Goal: Task Accomplishment & Management: Manage account settings

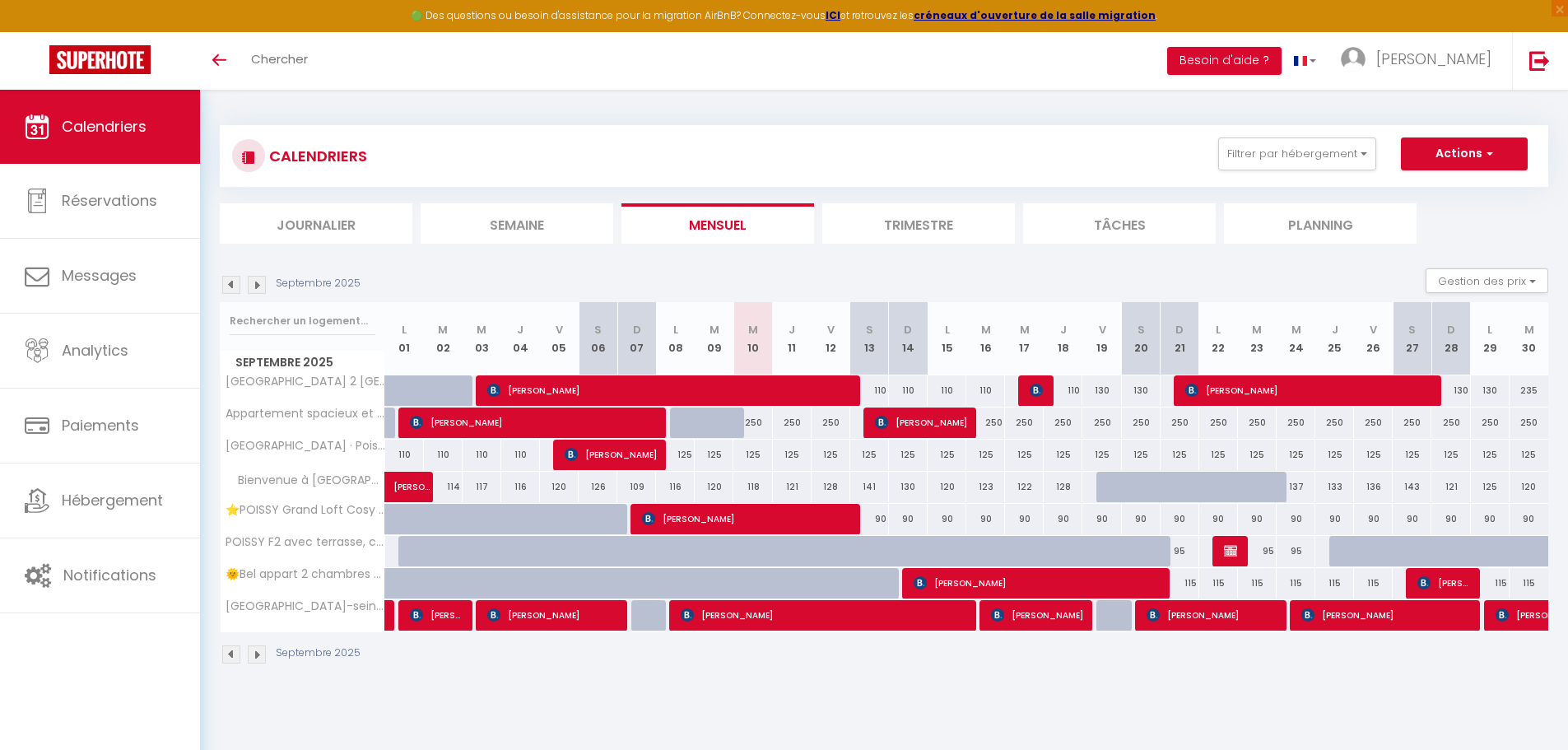
click at [1186, 585] on div "115" at bounding box center [1180, 584] width 39 height 31
type input "115"
type input "Dim 21 Septembre 2025"
type input "Lun 22 Septembre 2025"
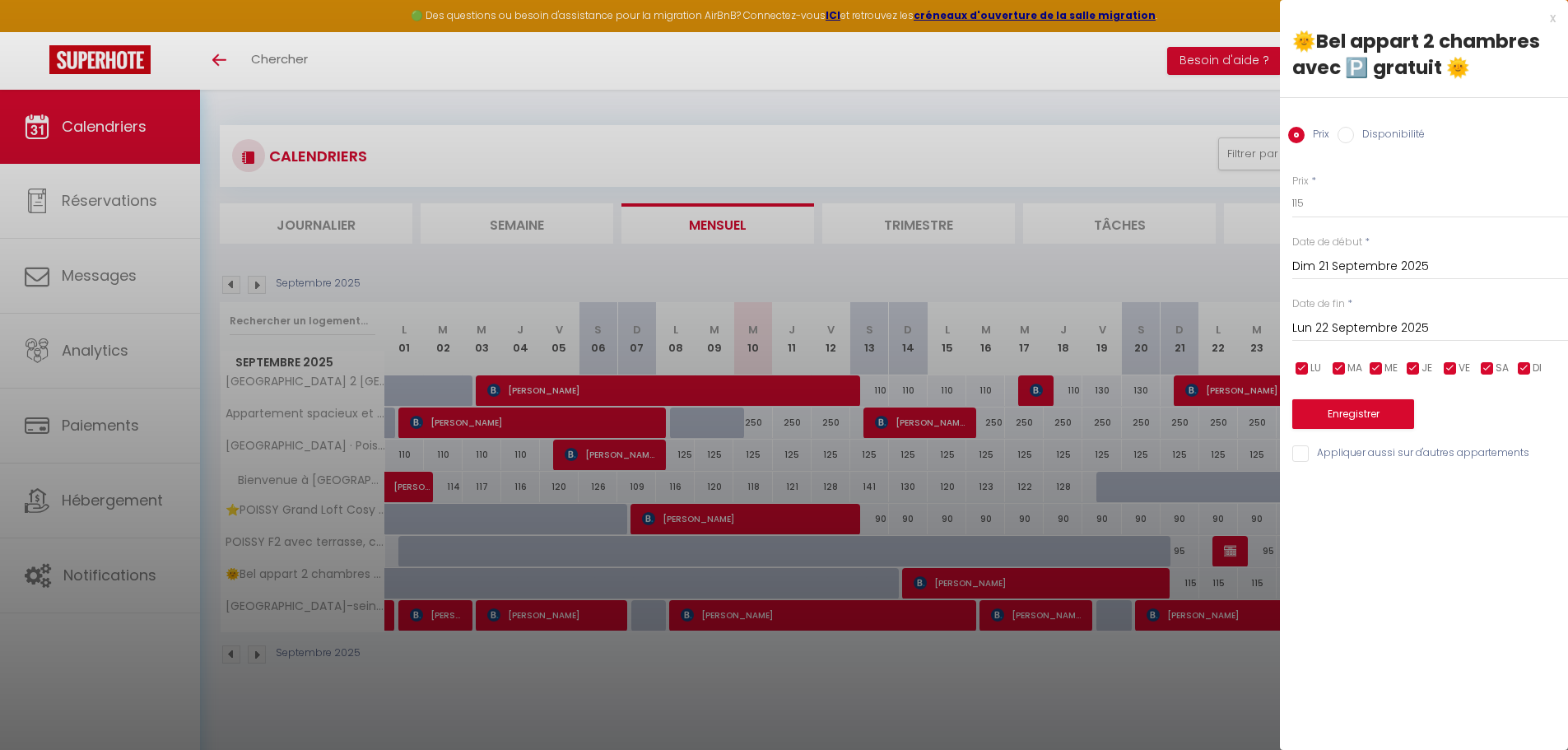
click at [1175, 666] on div at bounding box center [784, 375] width 1568 height 750
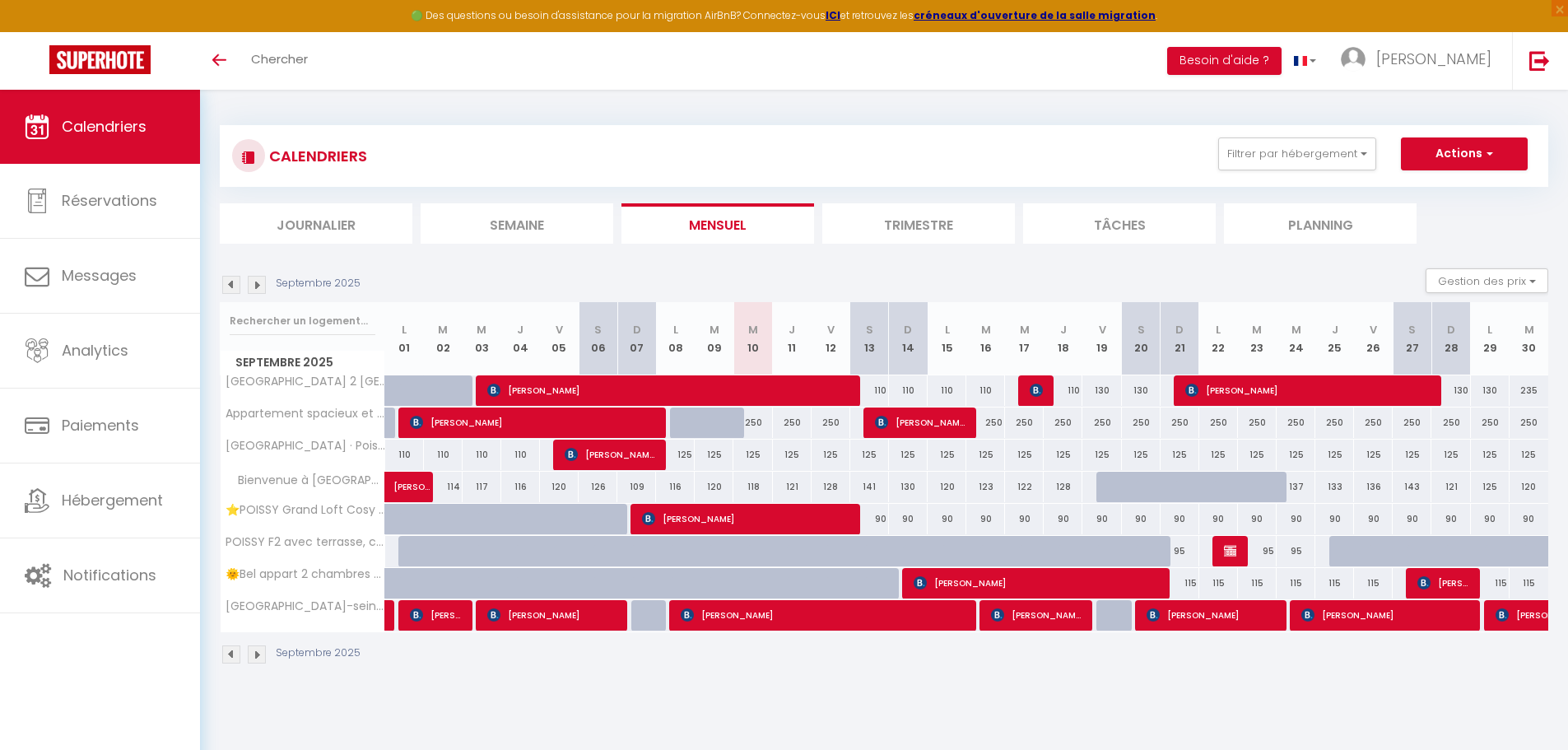
click at [1186, 581] on div "115" at bounding box center [1180, 584] width 39 height 31
type input "115"
type input "Dim 21 Septembre 2025"
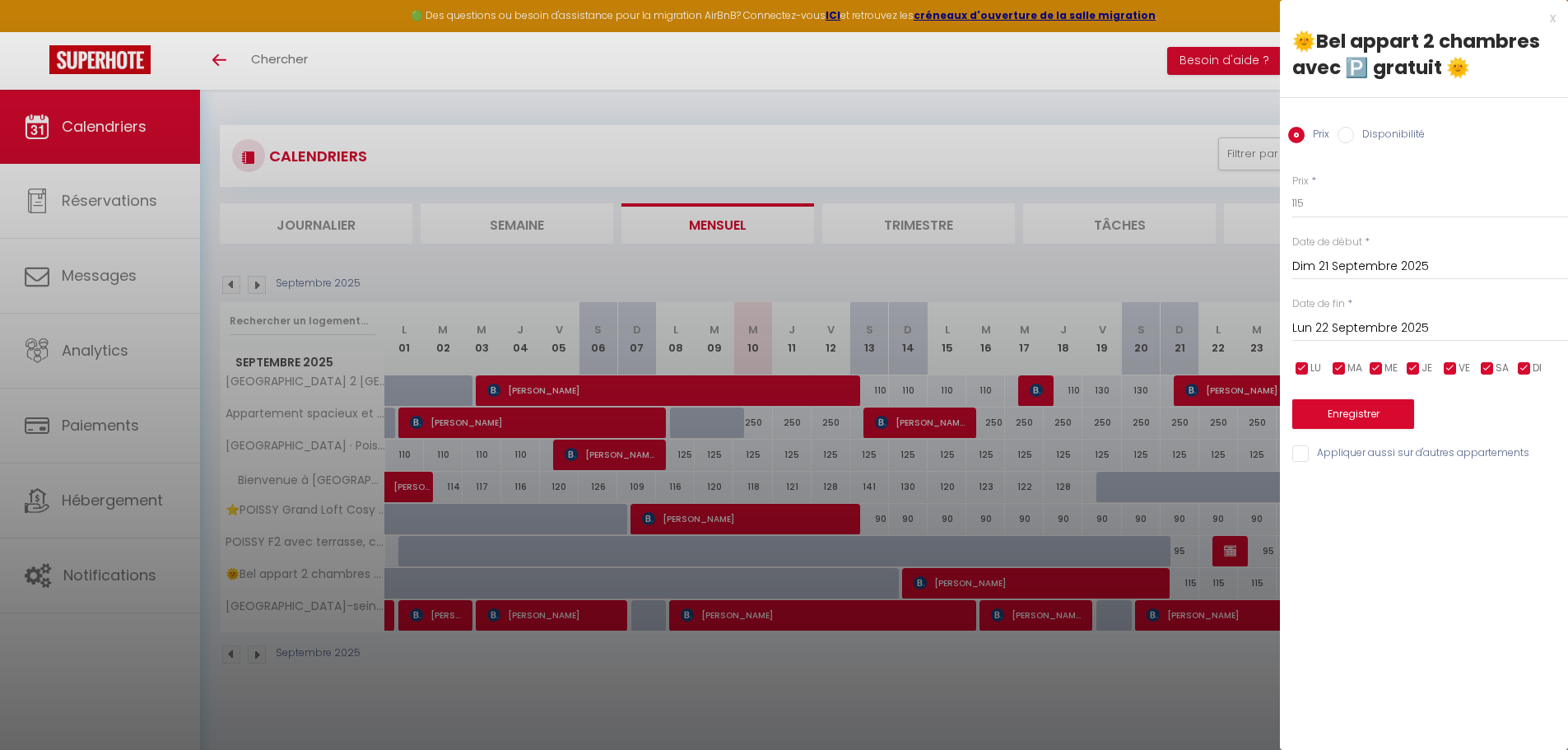
click at [1324, 325] on input "Lun 22 Septembre 2025" at bounding box center [1430, 328] width 276 height 21
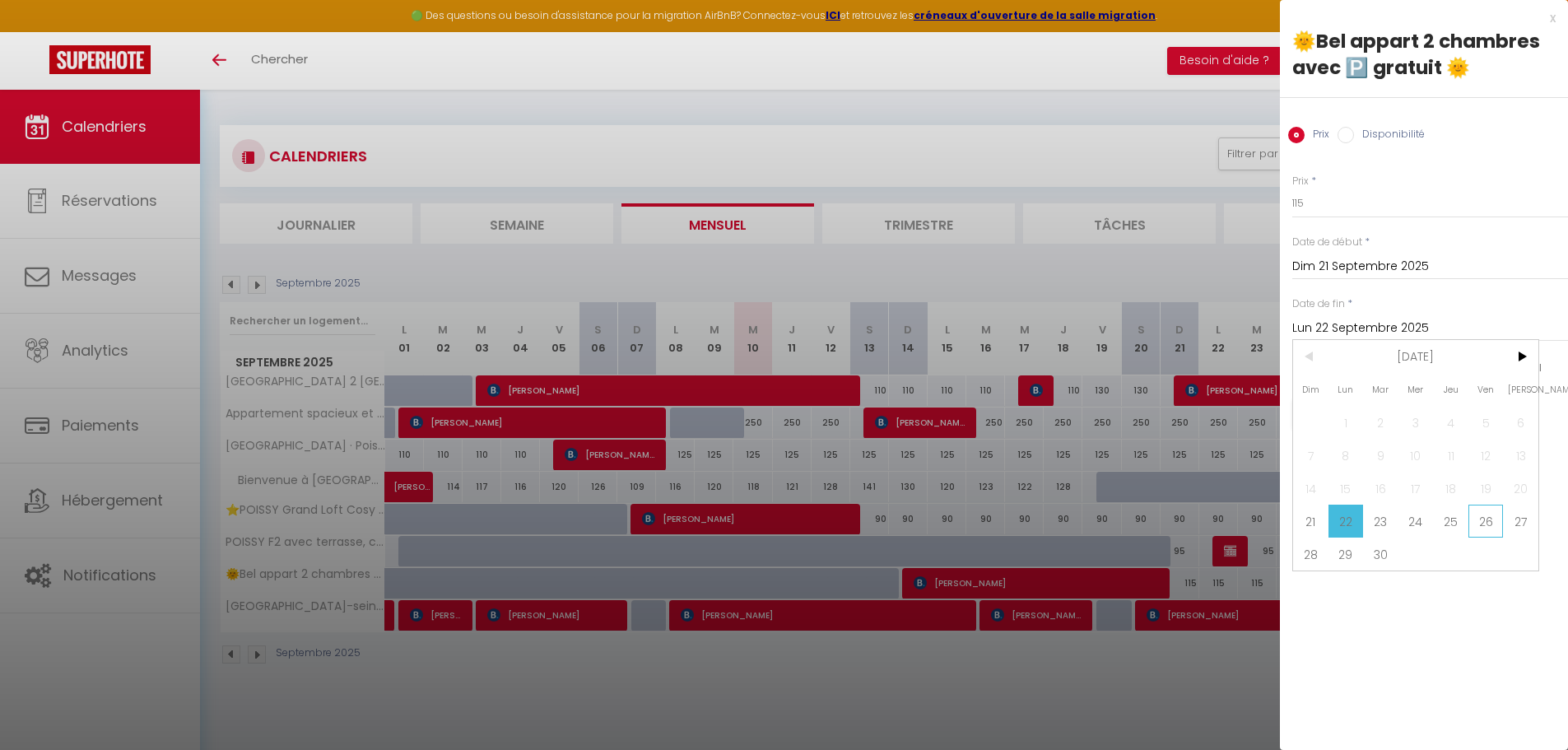
click at [1487, 518] on span "26" at bounding box center [1486, 521] width 36 height 33
type input "Ven 26 Septembre 2025"
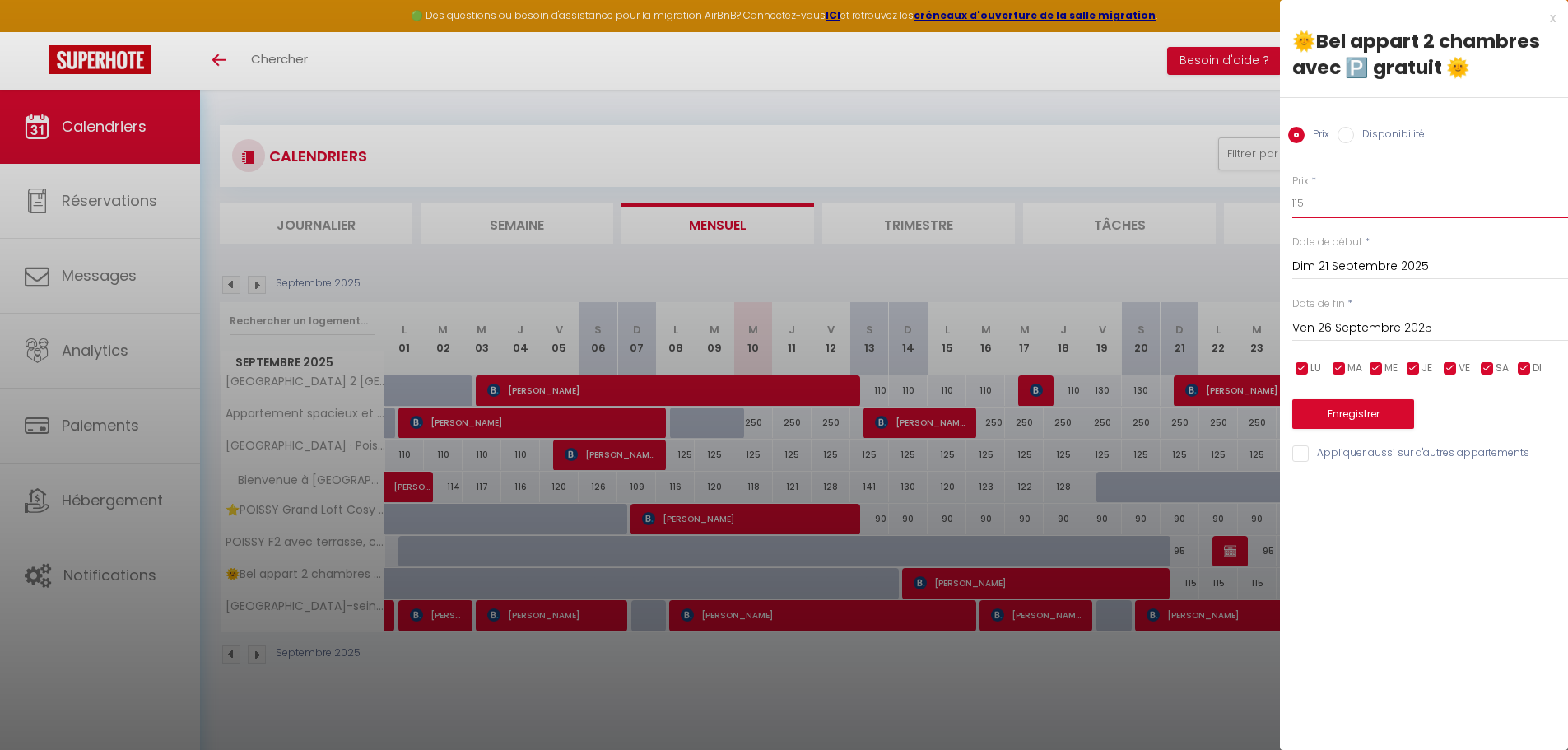
drag, startPoint x: 1311, startPoint y: 204, endPoint x: 1286, endPoint y: 207, distance: 25.2
click at [1286, 207] on div "Prix * 115 Statut * Disponible Indisponible Date de début * [DATE] < [DATE] > D…" at bounding box center [1424, 309] width 288 height 311
type input "130"
click at [1388, 409] on button "Enregistrer" at bounding box center [1353, 414] width 122 height 30
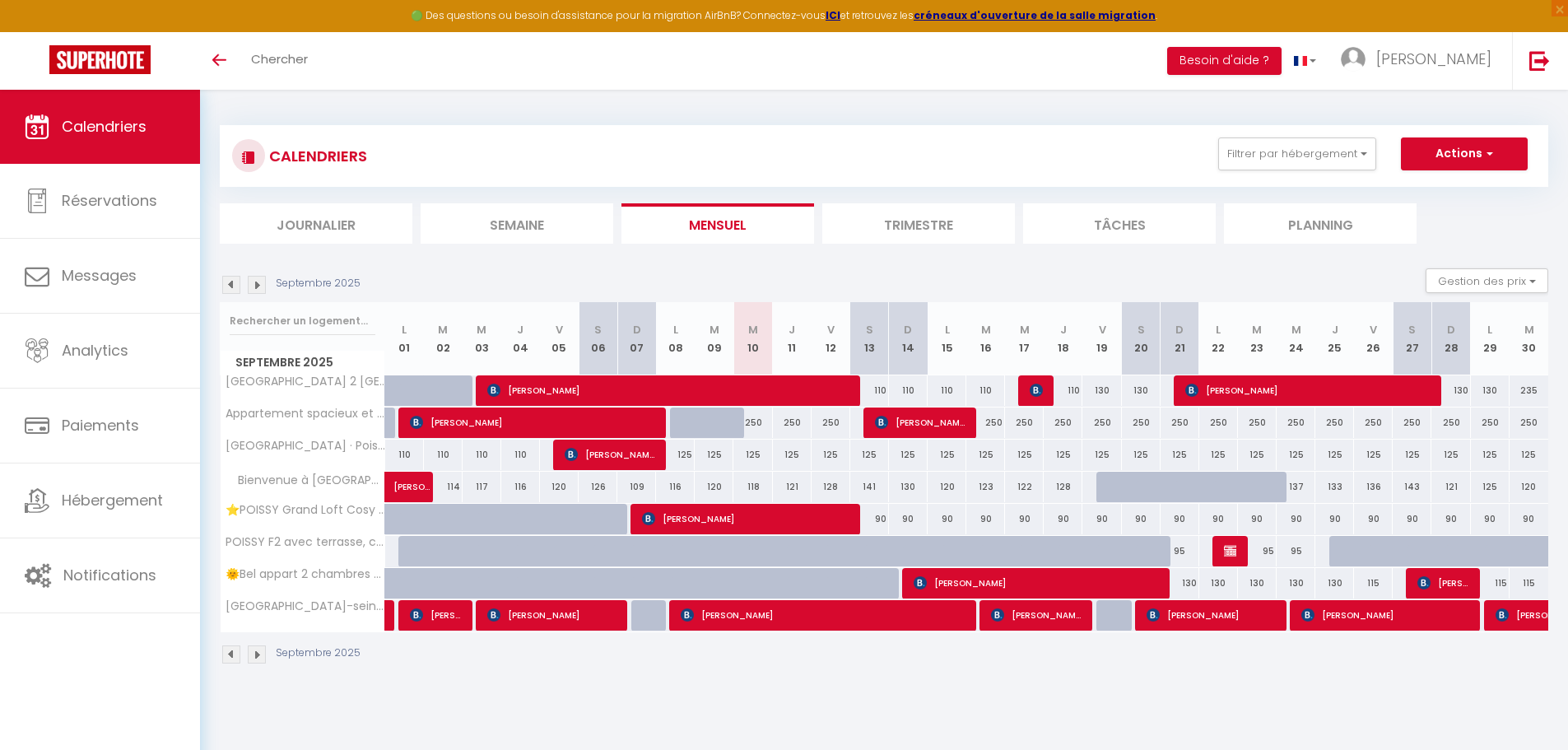
click at [681, 453] on div "125" at bounding box center [675, 455] width 39 height 31
type input "125"
type input "Lun 08 Septembre 2025"
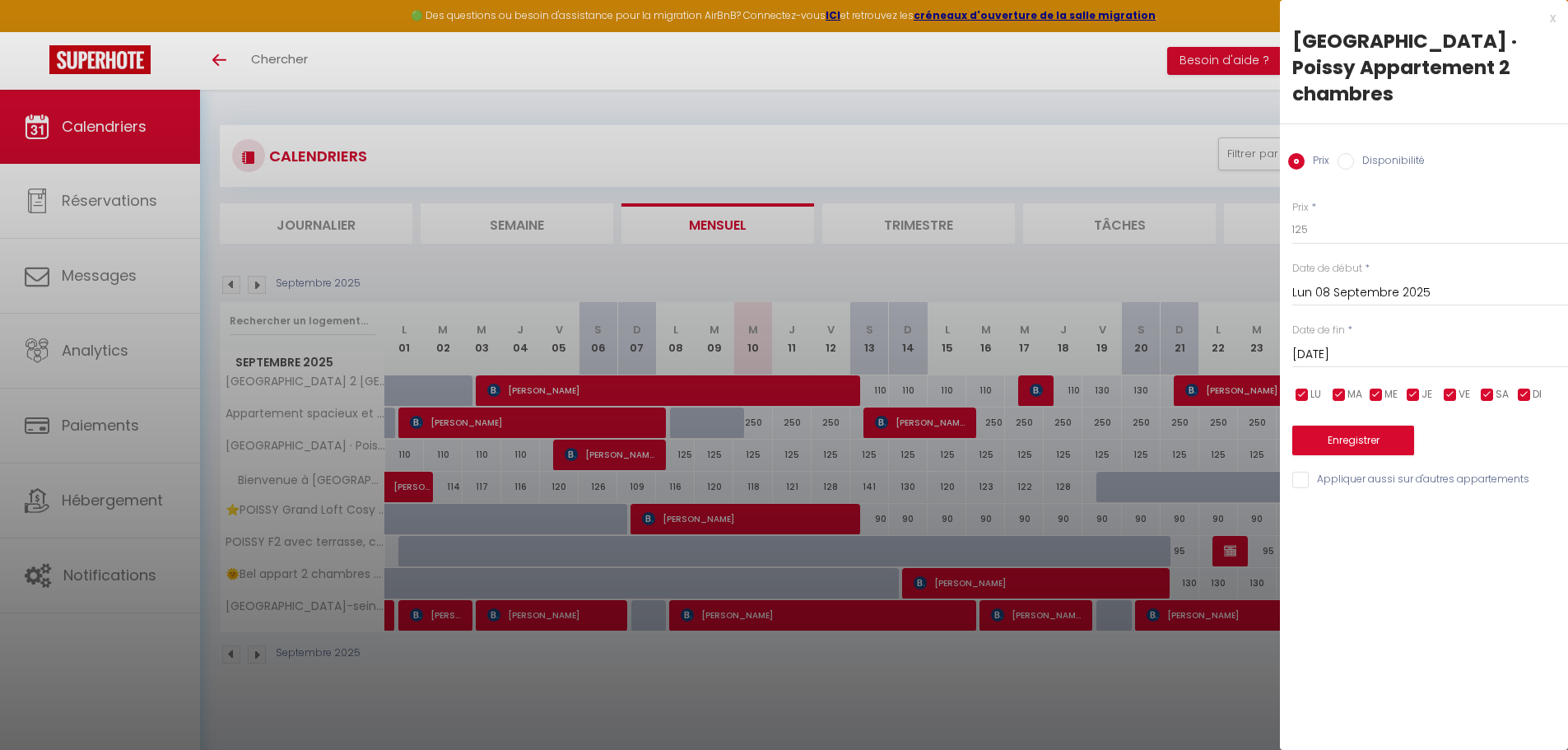
click at [1381, 344] on input "[DATE]" at bounding box center [1430, 355] width 276 height 21
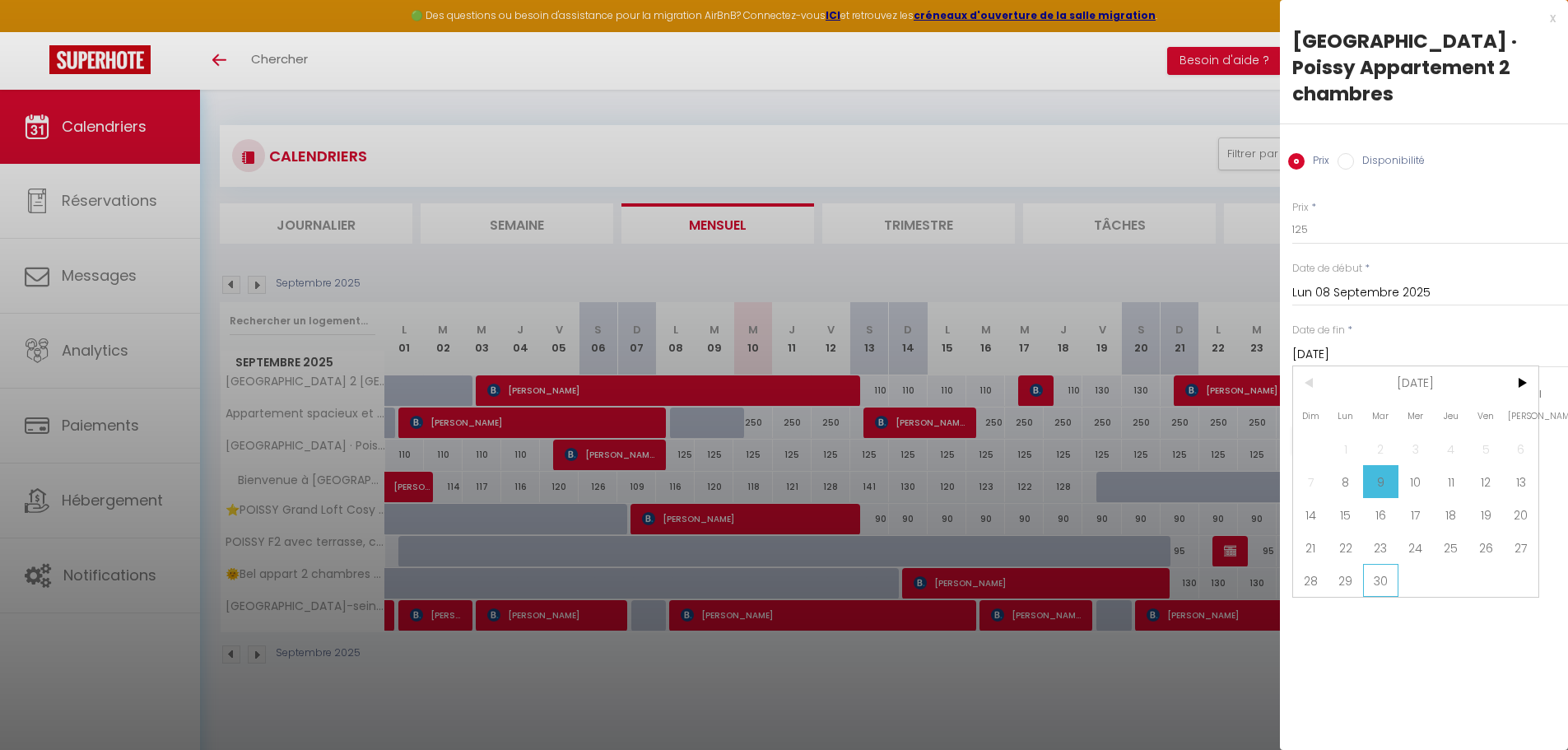
click at [1385, 564] on span "30" at bounding box center [1381, 580] width 36 height 33
type input "[DATE]"
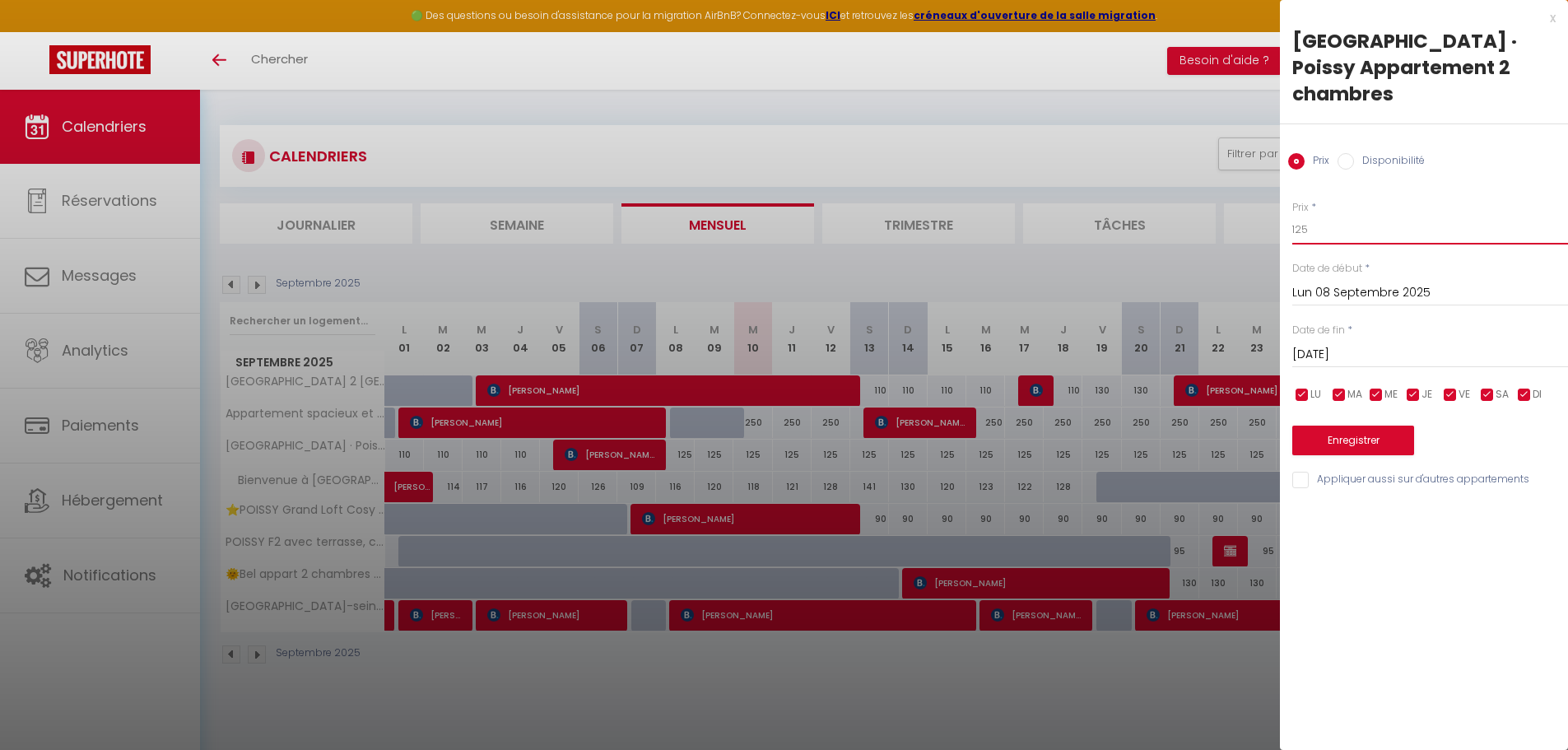
drag, startPoint x: 1290, startPoint y: 202, endPoint x: 1281, endPoint y: 202, distance: 9.0
click at [1281, 202] on div "Prix * 125 Statut * Disponible Indisponible Date de début * [DATE] < [DATE] > D…" at bounding box center [1424, 335] width 288 height 311
type input "130"
click at [1354, 426] on button "Enregistrer" at bounding box center [1353, 440] width 122 height 30
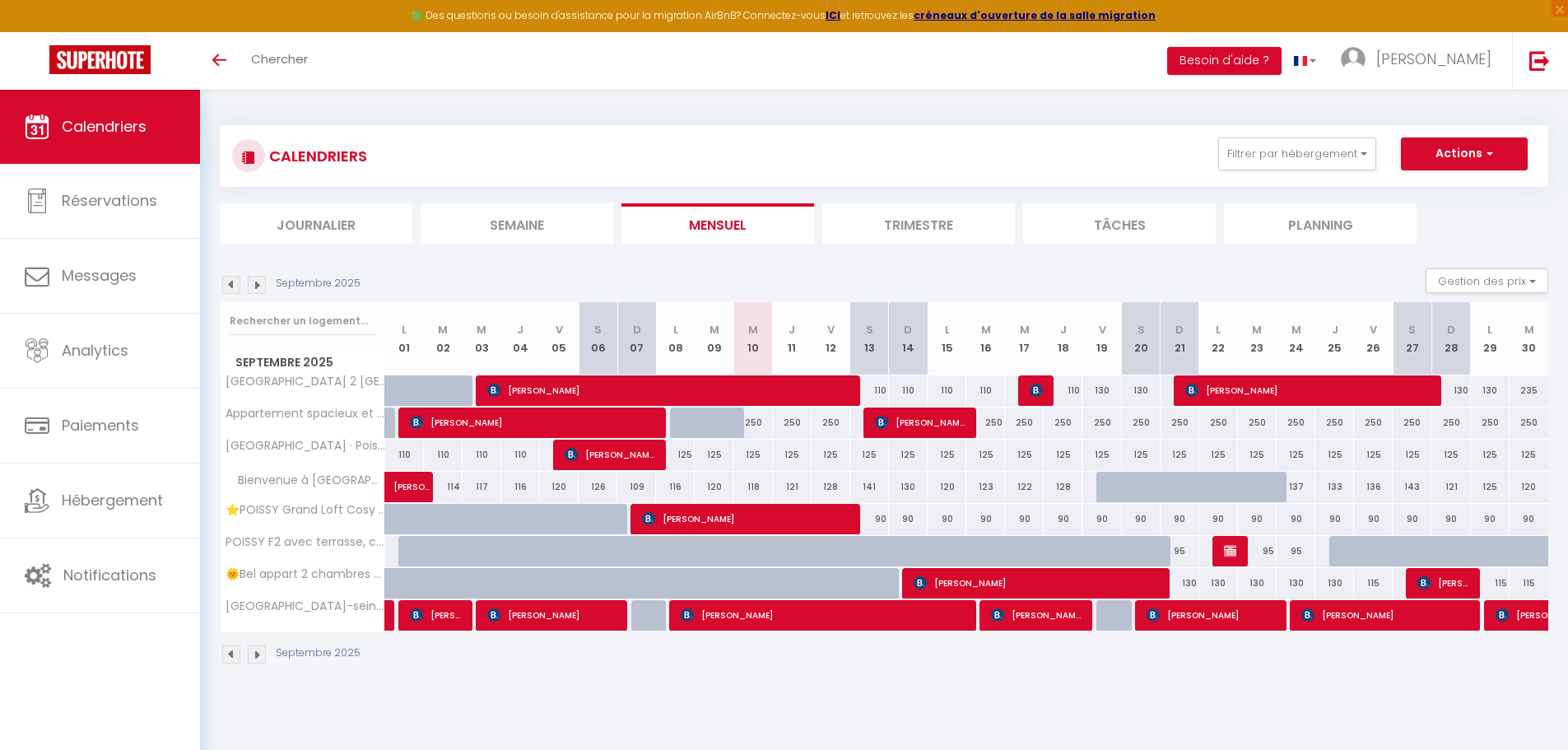
click at [684, 452] on div "125" at bounding box center [675, 455] width 39 height 31
type input "125"
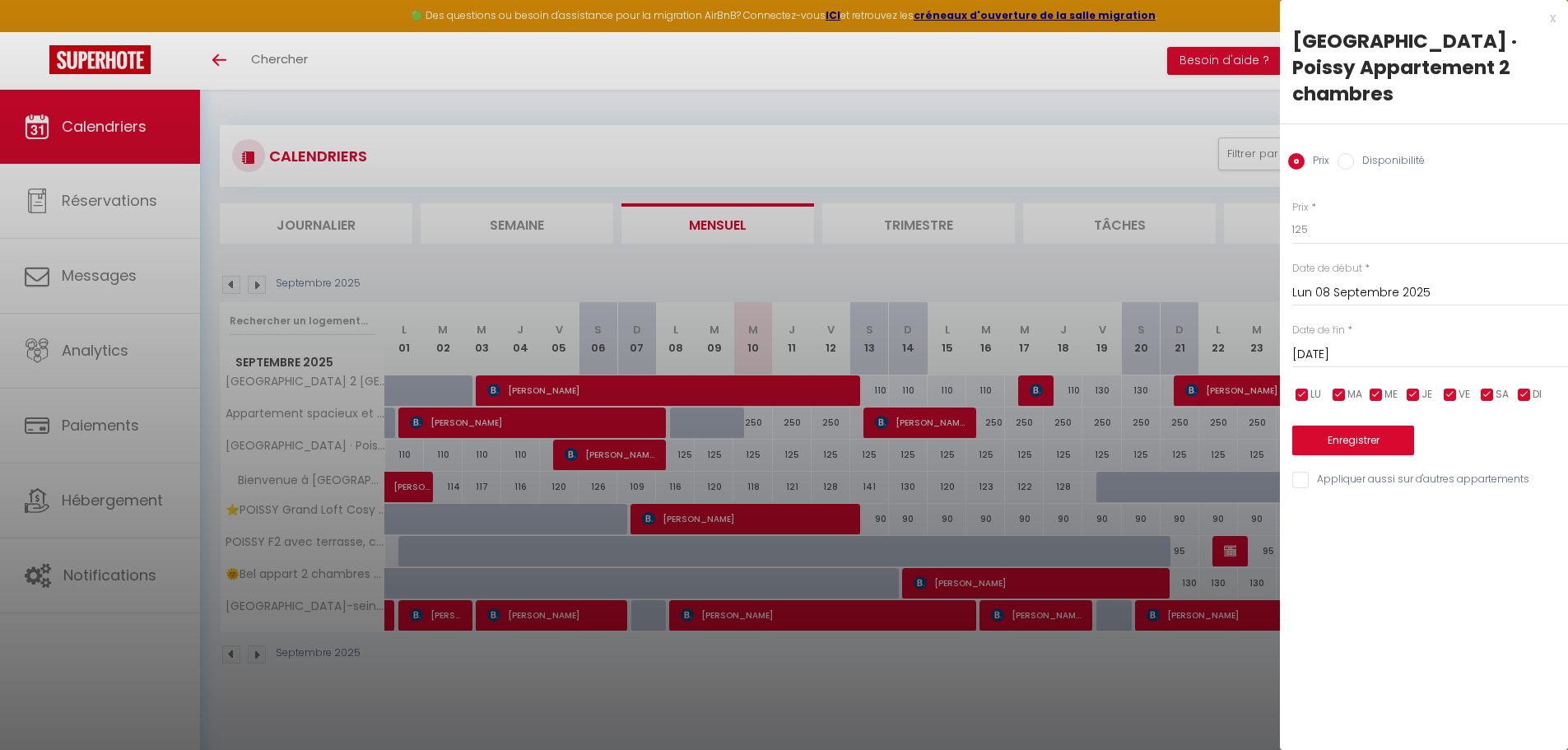
click at [1349, 344] on input "[DATE]" at bounding box center [1430, 355] width 276 height 21
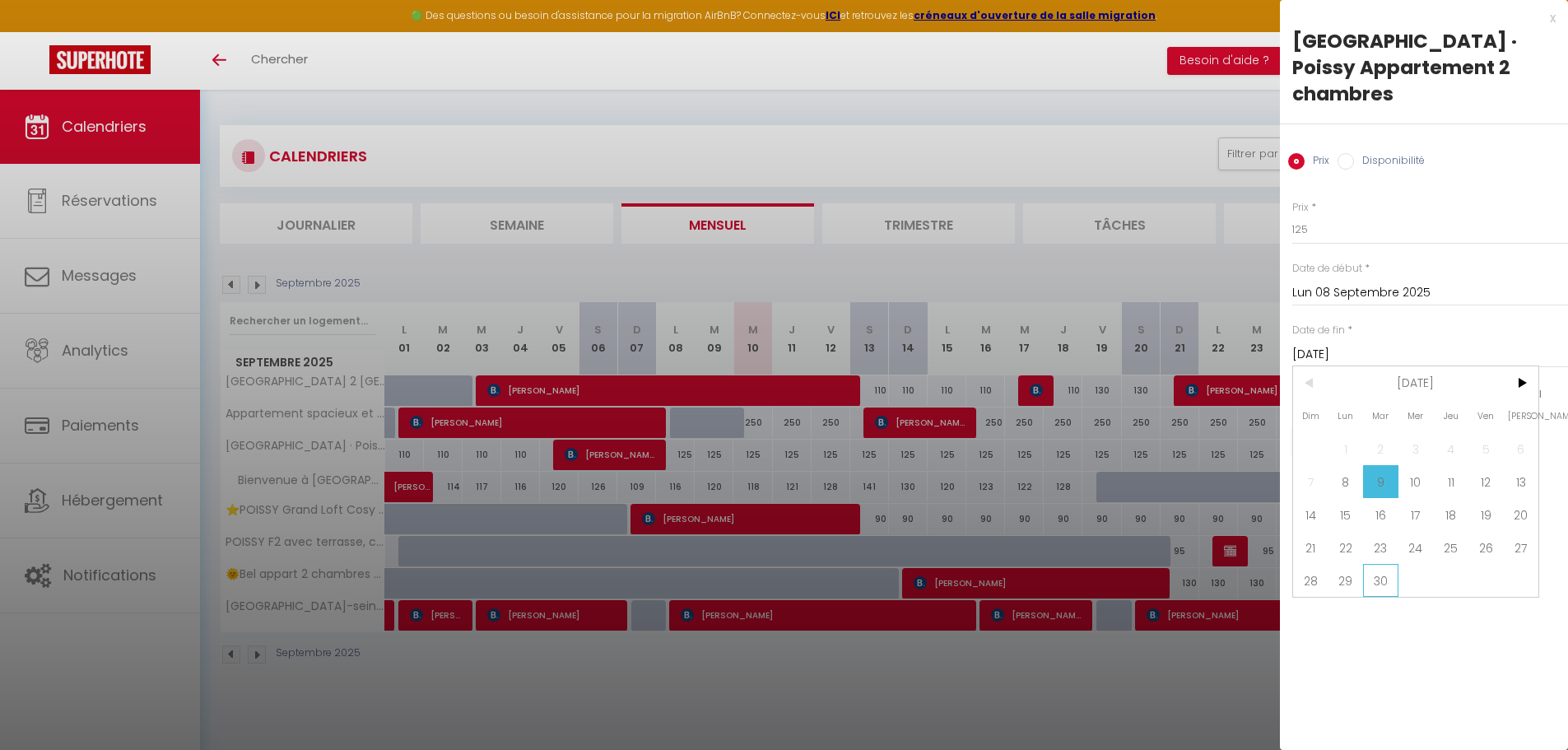
click at [1376, 564] on span "30" at bounding box center [1381, 580] width 36 height 33
type input "[DATE]"
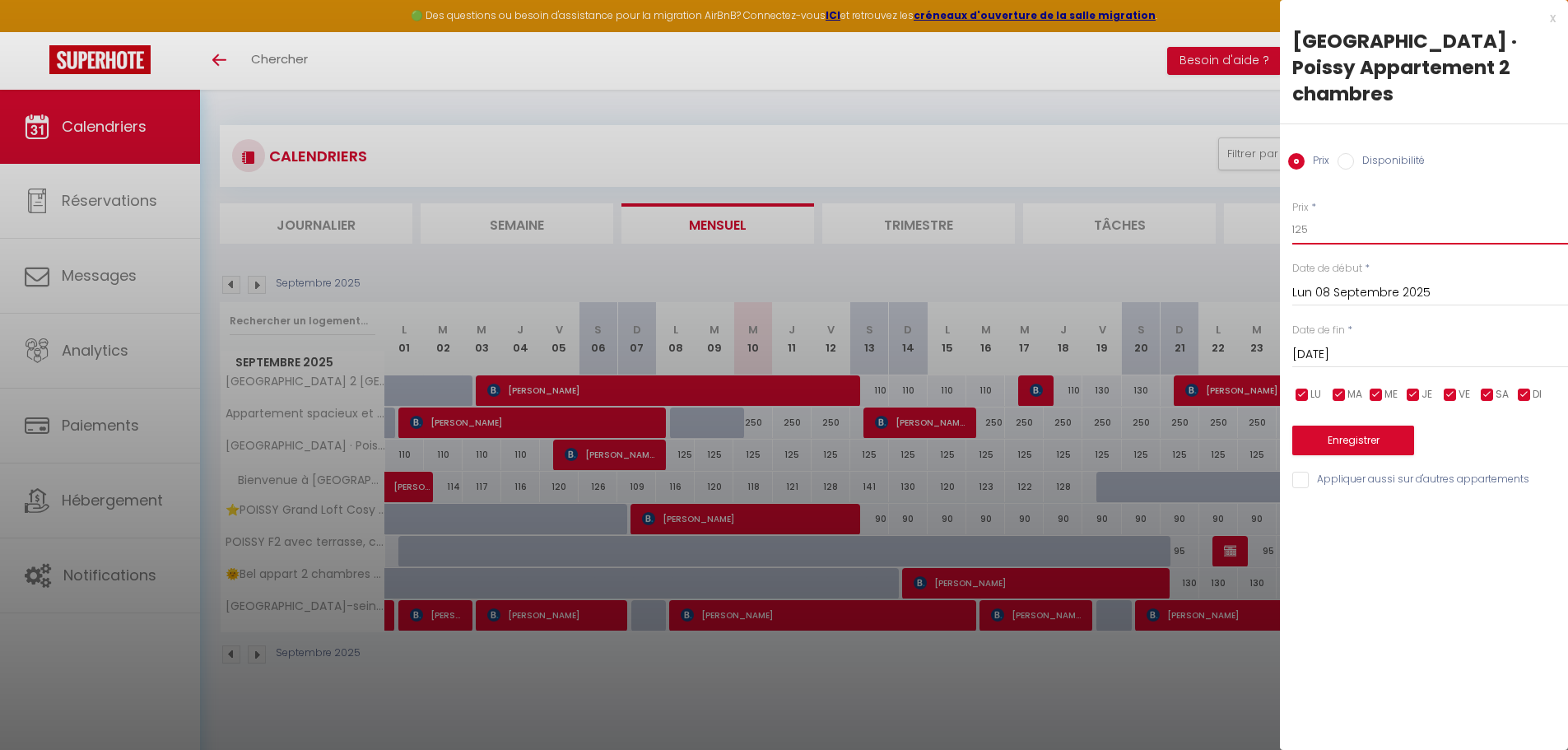
drag, startPoint x: 1323, startPoint y: 202, endPoint x: 1276, endPoint y: 205, distance: 47.1
click at [1276, 205] on body "🟢 Des questions ou besoin d'assistance pour la migration AirBnB? Connectez-vous…" at bounding box center [784, 465] width 1568 height 750
type input "130"
click at [1329, 426] on button "Enregistrer" at bounding box center [1353, 440] width 122 height 30
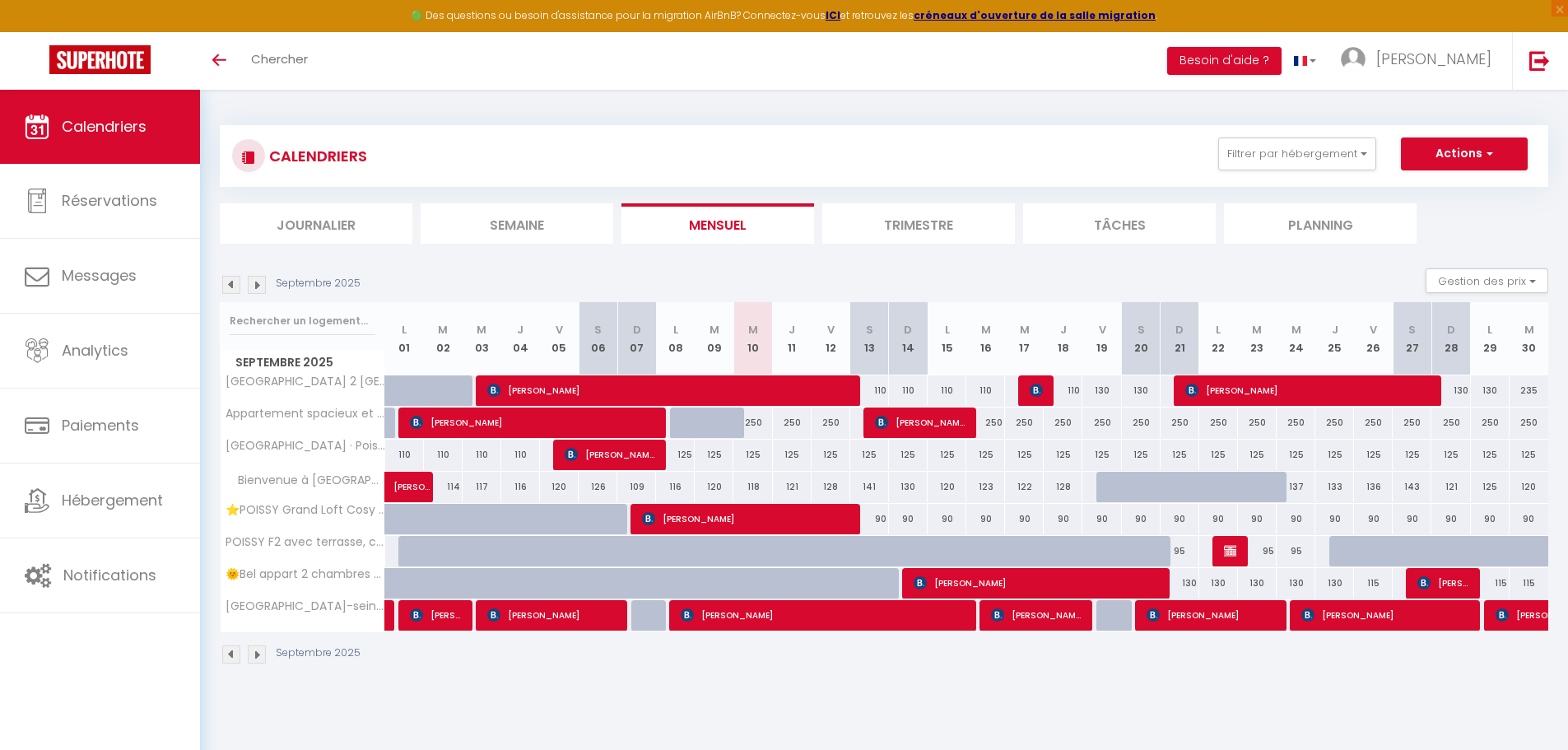
click at [1074, 395] on div "110" at bounding box center [1063, 391] width 39 height 31
type input "110"
type input "Jeu 18 Septembre 2025"
type input "Ven 19 Septembre 2025"
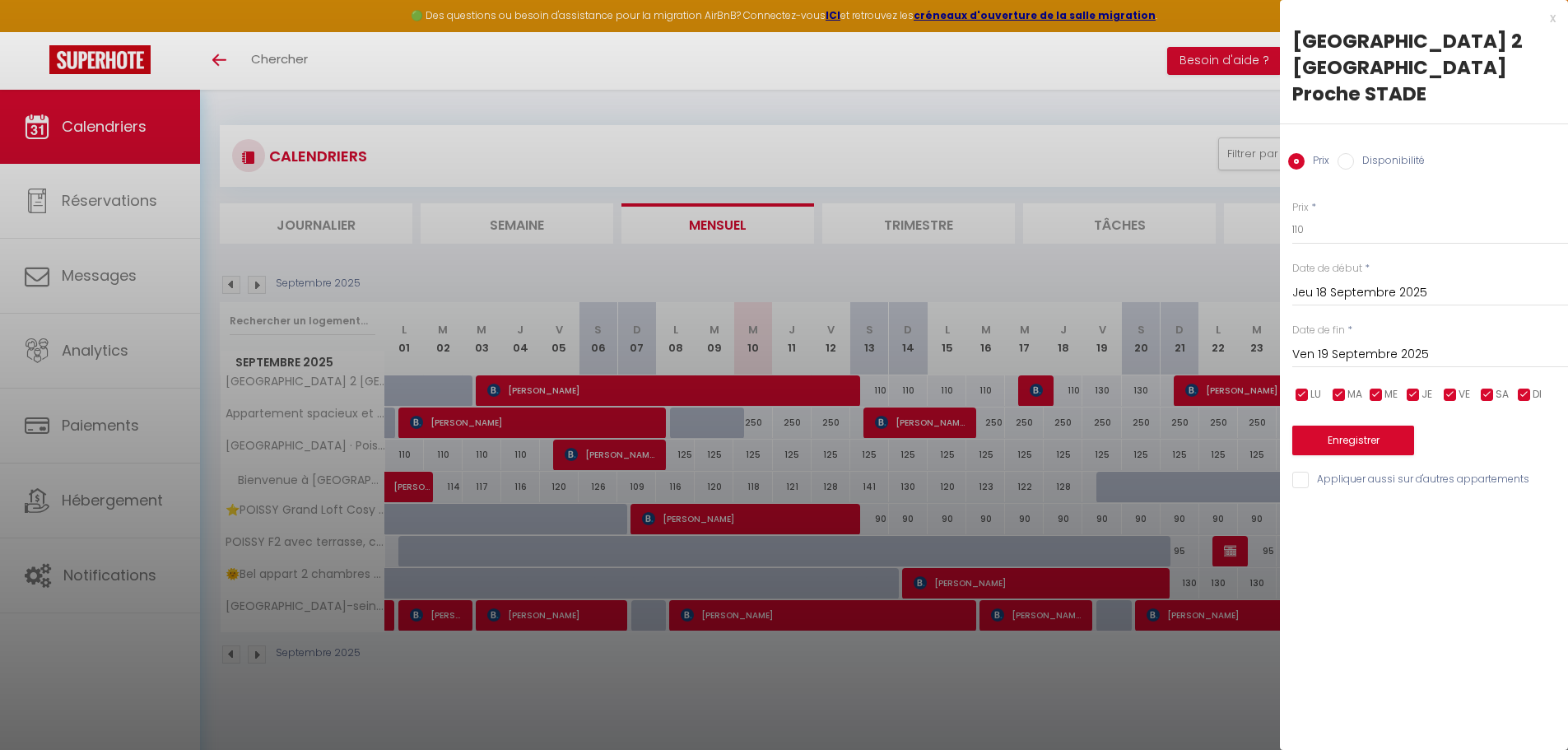
click at [1346, 154] on input "Disponibilité" at bounding box center [1345, 161] width 16 height 16
radio input "true"
radio input "false"
click at [1333, 215] on select "Disponible Indisponible" at bounding box center [1430, 230] width 276 height 31
select select "0"
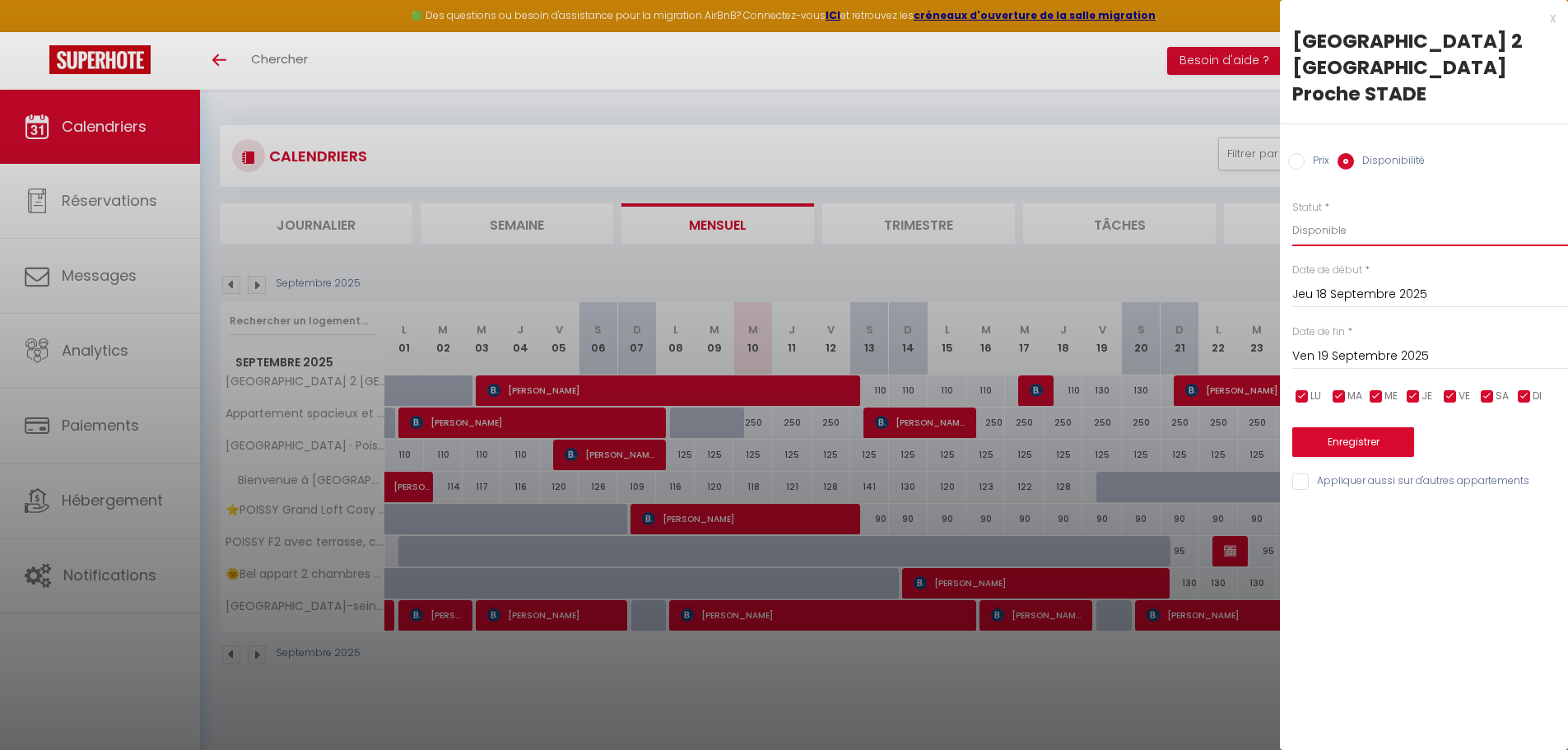
click at [1292, 215] on select "Disponible Indisponible" at bounding box center [1430, 230] width 276 height 31
click at [1337, 428] on button "Enregistrer" at bounding box center [1353, 442] width 122 height 30
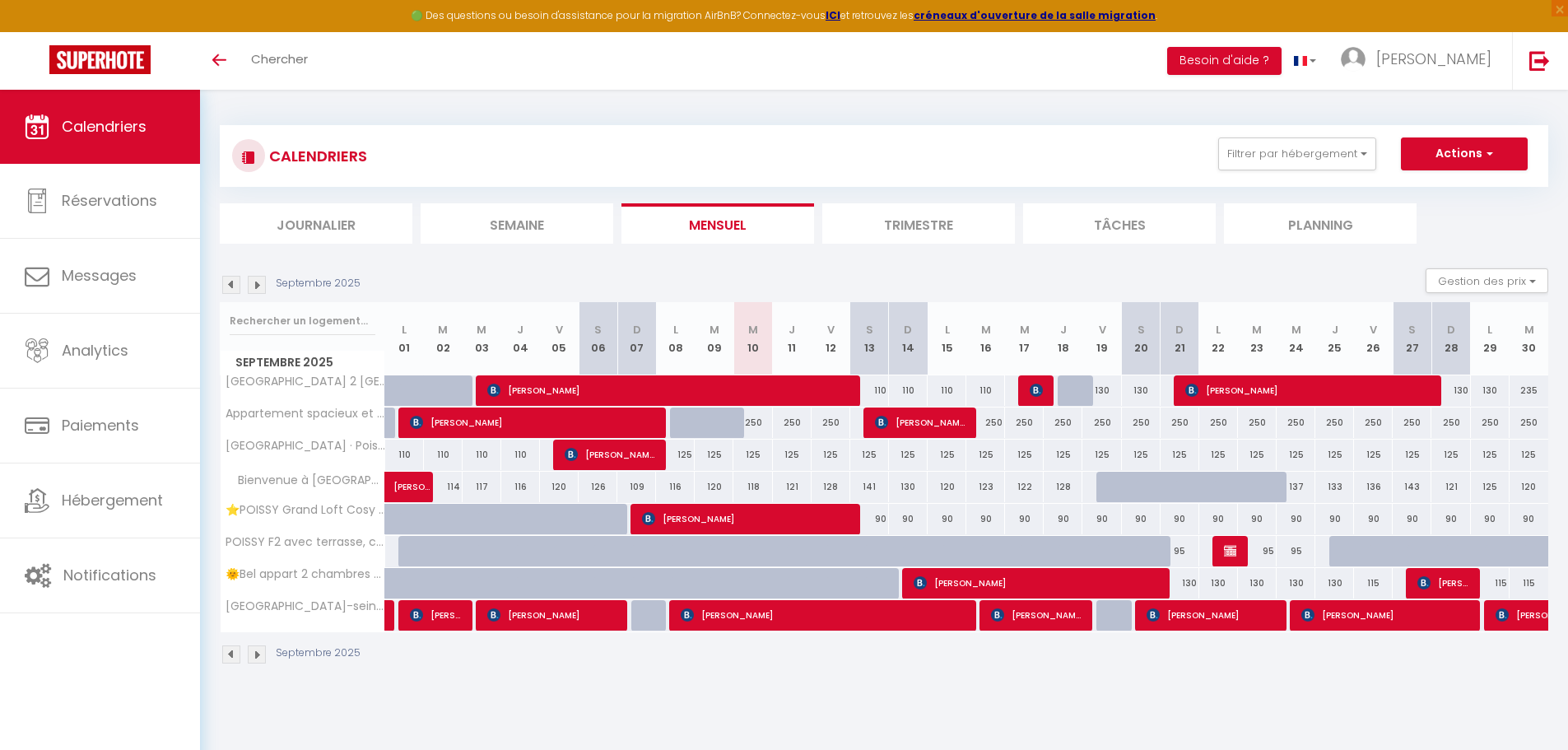
click at [751, 457] on div "125" at bounding box center [753, 455] width 39 height 31
select select "1"
type input "Mer 10 Septembre 2025"
type input "Jeu 11 Septembre 2025"
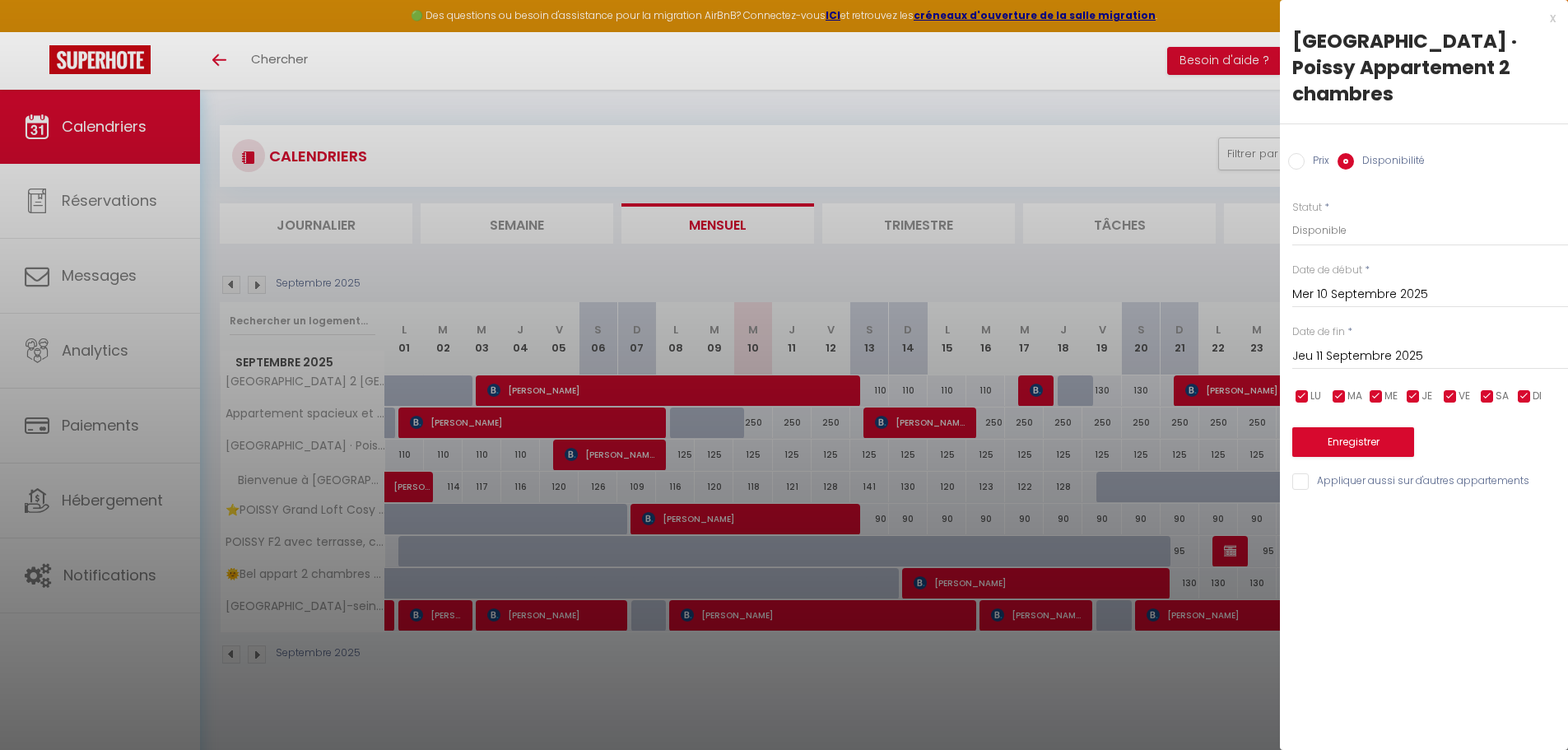
click at [1296, 154] on input "Prix" at bounding box center [1296, 161] width 16 height 16
radio input "true"
radio input "false"
click at [1319, 344] on input "Jeu 11 Septembre 2025" at bounding box center [1430, 355] width 276 height 21
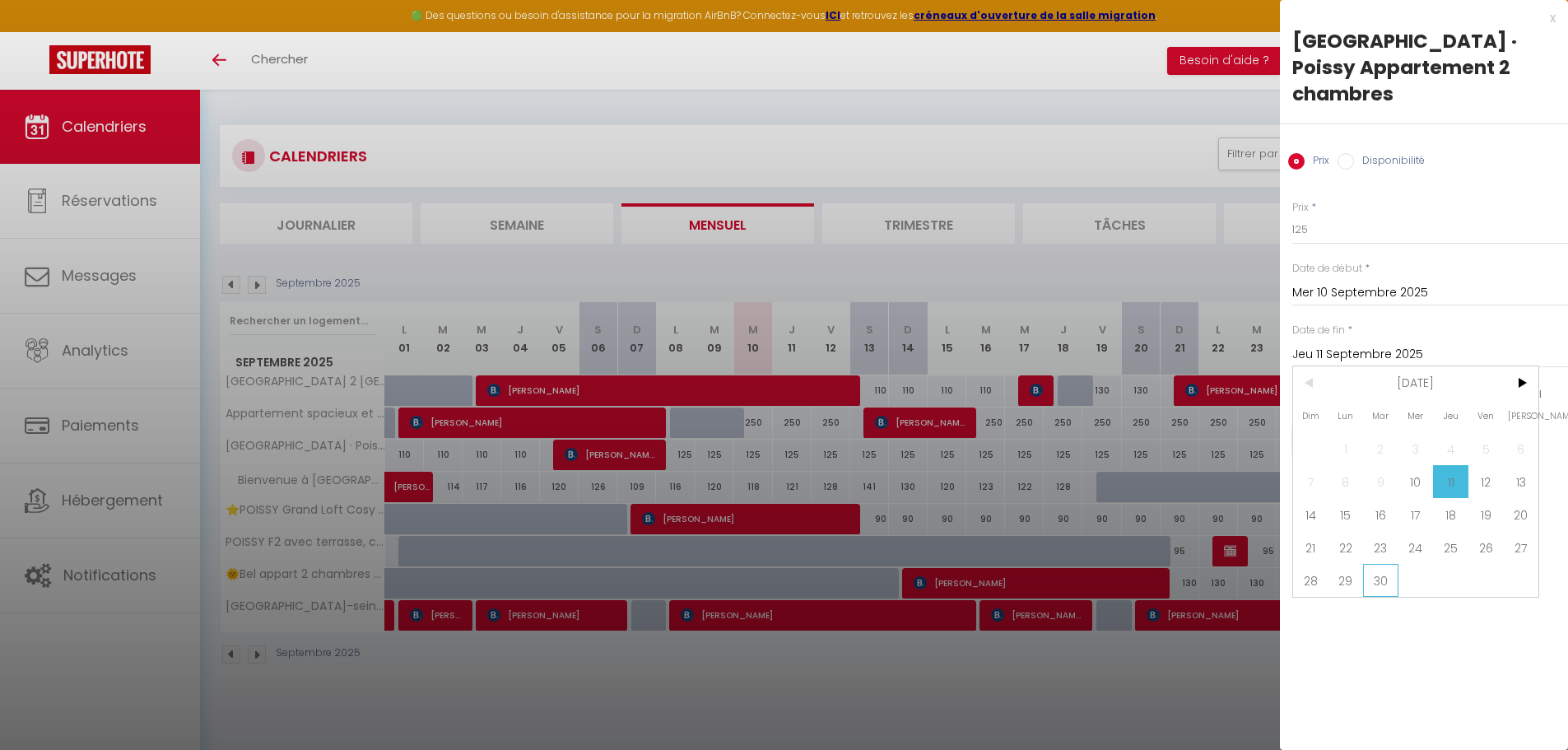
click at [1381, 564] on span "30" at bounding box center [1381, 580] width 36 height 33
type input "[DATE]"
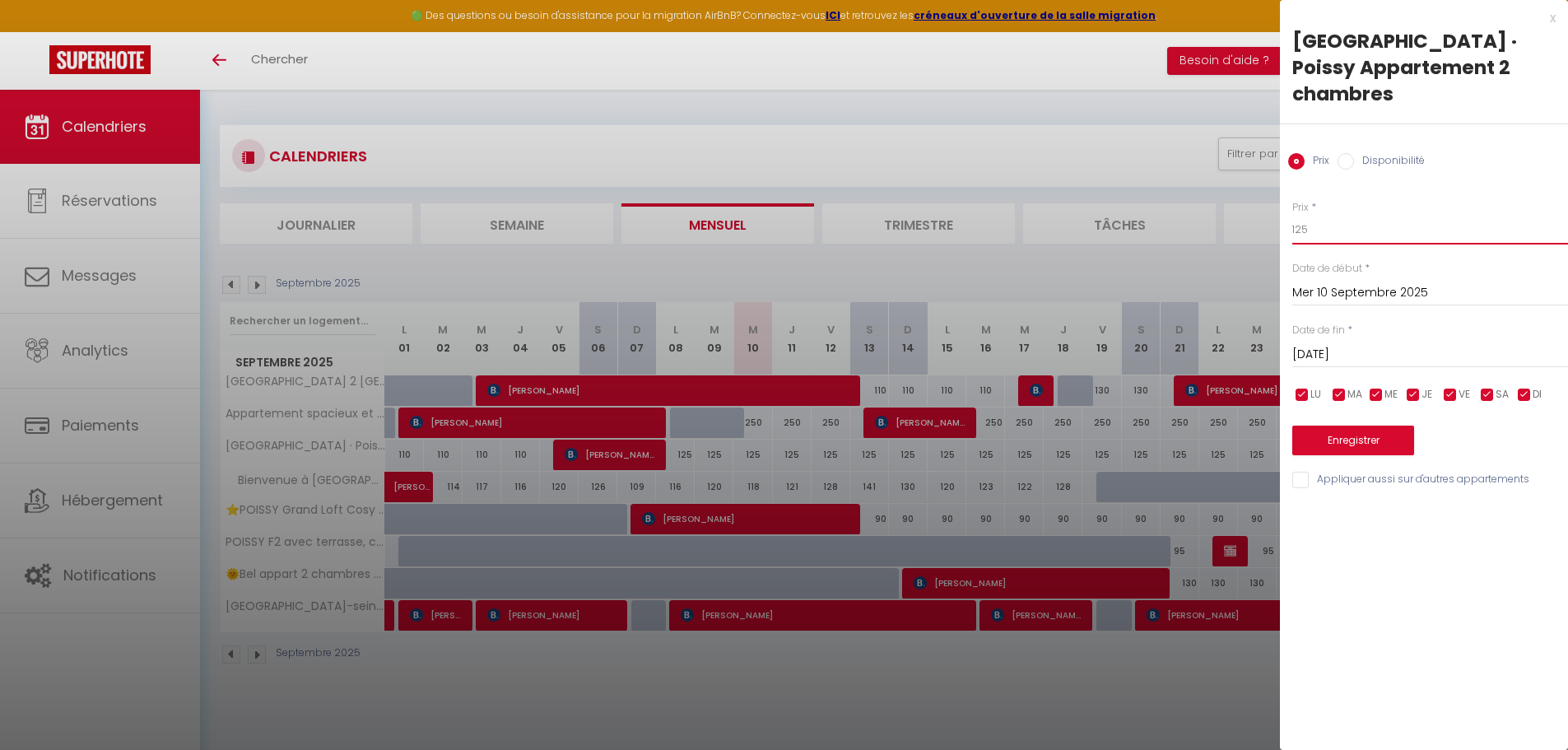
drag, startPoint x: 1325, startPoint y: 208, endPoint x: 1260, endPoint y: 194, distance: 66.5
click at [1260, 194] on body "🟢 Des questions ou besoin d'assistance pour la migration AirBnB? Connectez-vous…" at bounding box center [784, 465] width 1568 height 750
type input "130"
click at [1361, 426] on button "Enregistrer" at bounding box center [1353, 440] width 122 height 30
